Goal: Task Accomplishment & Management: Complete application form

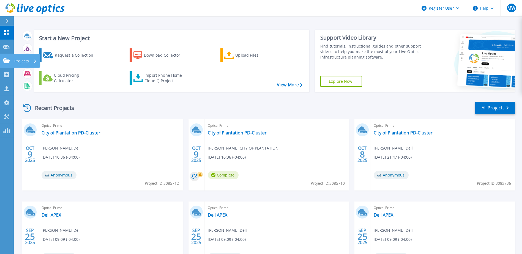
click at [6, 61] on icon at bounding box center [6, 60] width 7 height 5
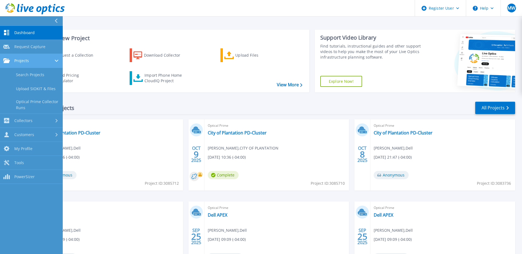
click at [6, 61] on icon at bounding box center [6, 60] width 7 height 5
drag, startPoint x: 6, startPoint y: 61, endPoint x: 59, endPoint y: 23, distance: 64.7
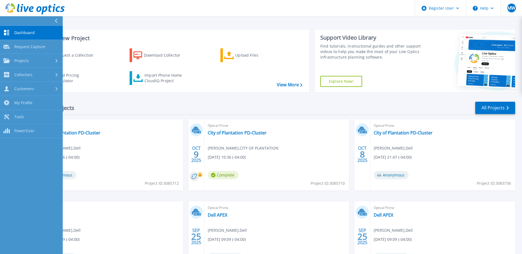
click at [59, 23] on div at bounding box center [58, 20] width 9 height 9
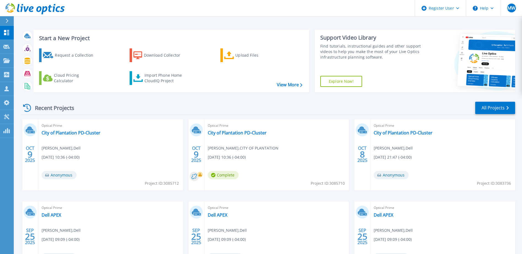
click at [67, 23] on div "Start a New Project Request a Collection Download Collector Upload Files Cloud …" at bounding box center [268, 144] width 508 height 288
click at [171, 25] on div "Start a New Project Request a Collection Download Collector Upload Files Cloud …" at bounding box center [268, 60] width 494 height 71
click at [7, 62] on icon at bounding box center [6, 60] width 7 height 5
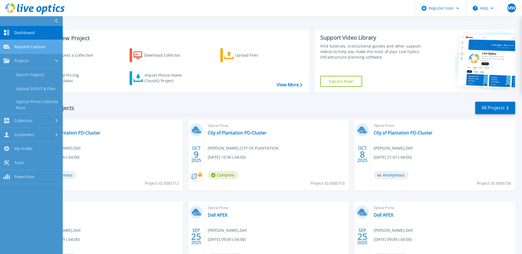
click at [27, 49] on link "Request Capture Request Capture" at bounding box center [31, 47] width 63 height 14
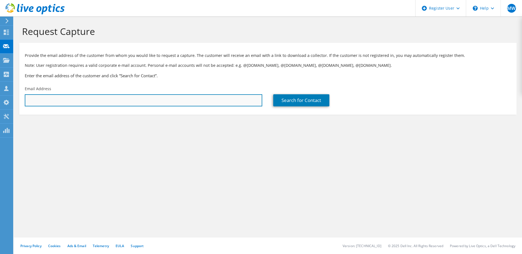
click at [60, 100] on input "text" at bounding box center [143, 100] width 237 height 12
paste input "[PERSON_NAME][EMAIL_ADDRESS][PERSON_NAME][DOMAIN_NAME]"
type input "[PERSON_NAME][EMAIL_ADDRESS][PERSON_NAME][DOMAIN_NAME]"
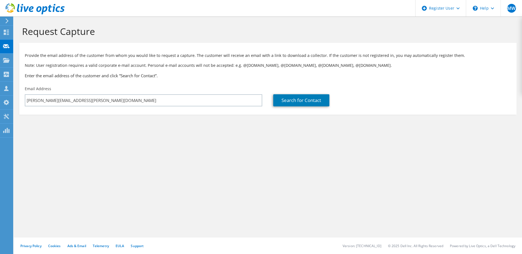
click at [246, 133] on section "Request Capture Provide the email address of the customer from whom you would l…" at bounding box center [268, 79] width 508 height 126
click at [309, 95] on link "Search for Contact" at bounding box center [301, 100] width 56 height 12
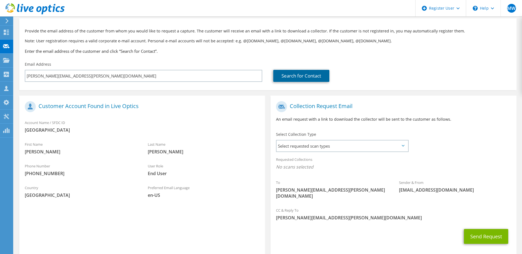
scroll to position [47, 0]
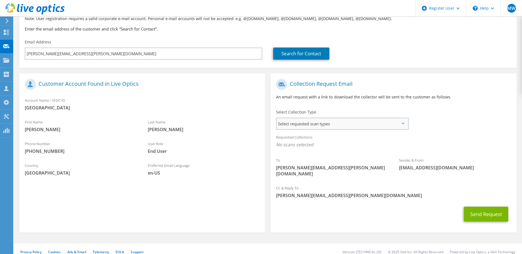
click at [316, 122] on span "Select requested scan types" at bounding box center [341, 123] width 131 height 11
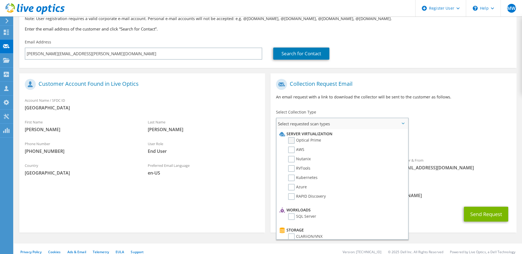
click at [313, 140] on label "Optical Prime" at bounding box center [304, 140] width 33 height 7
click at [0, 0] on input "Optical Prime" at bounding box center [0, 0] width 0 height 0
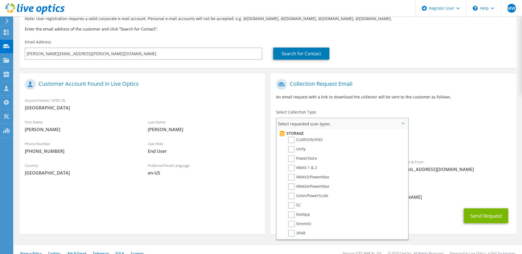
scroll to position [110, 0]
click at [305, 202] on label "NetApp" at bounding box center [299, 201] width 22 height 7
click at [0, 0] on input "NetApp" at bounding box center [0, 0] width 0 height 0
click at [434, 124] on div "To [PERSON_NAME][EMAIL_ADDRESS][PERSON_NAME][DOMAIN_NAME] Sender & From [EMAIL_…" at bounding box center [393, 130] width 246 height 108
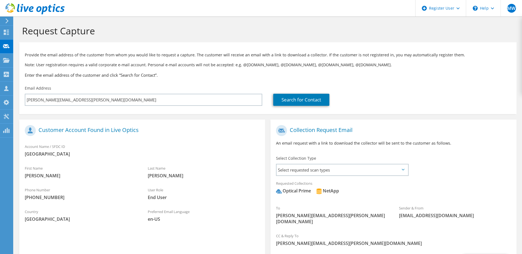
scroll to position [0, 0]
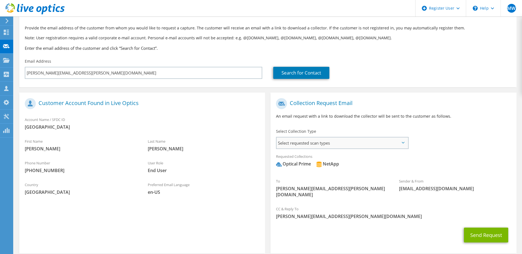
click at [395, 144] on span "Select requested scan types" at bounding box center [341, 142] width 131 height 11
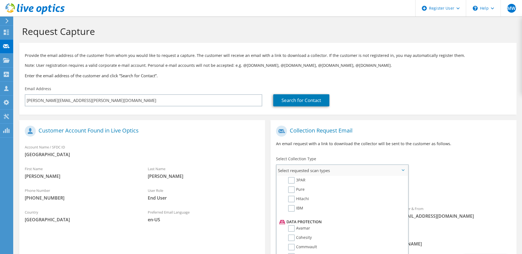
scroll to position [243, 0]
click at [449, 170] on div "To [PERSON_NAME][EMAIL_ADDRESS][PERSON_NAME][DOMAIN_NAME] Sender & From [EMAIL_…" at bounding box center [393, 177] width 246 height 108
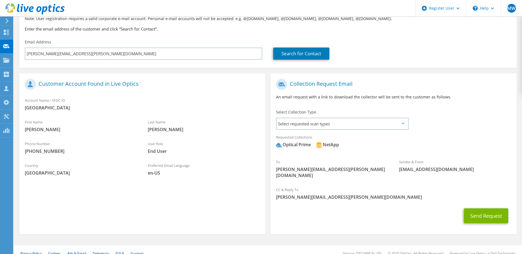
scroll to position [48, 0]
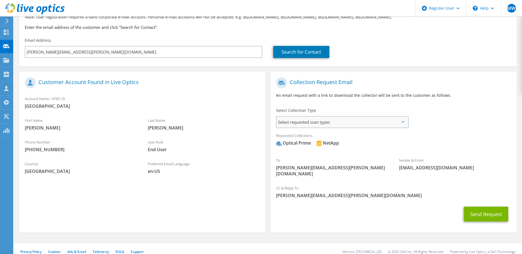
click at [358, 126] on span "Select requested scan types" at bounding box center [341, 122] width 131 height 11
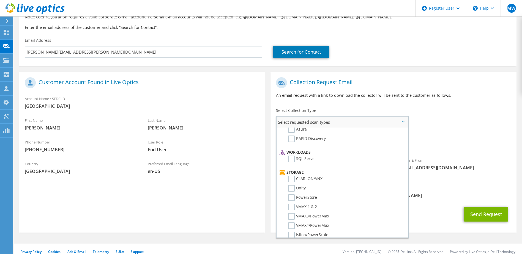
scroll to position [0, 0]
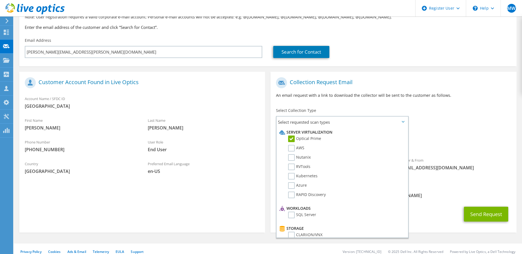
click at [470, 127] on div "To [PERSON_NAME][EMAIL_ADDRESS][PERSON_NAME][DOMAIN_NAME] Sender & From [EMAIL_…" at bounding box center [393, 129] width 246 height 108
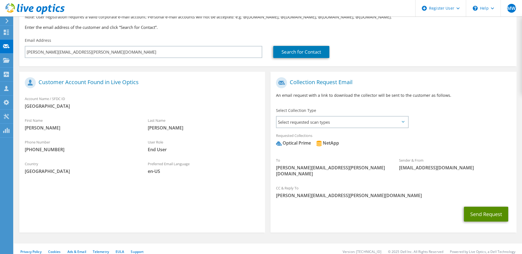
click at [477, 210] on button "Send Request" at bounding box center [486, 214] width 44 height 15
